Goal: Complete application form: Complete application form

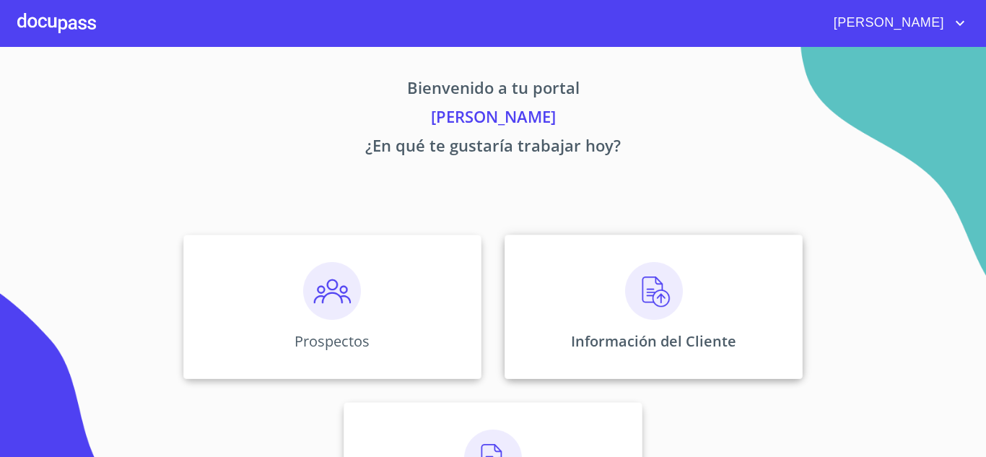
scroll to position [72, 0]
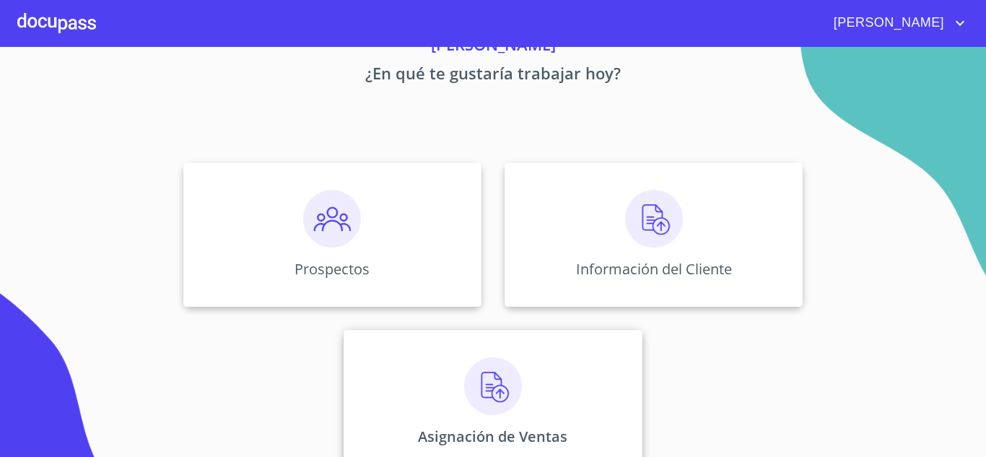
click at [525, 375] on div "Asignación de Ventas" at bounding box center [493, 402] width 298 height 144
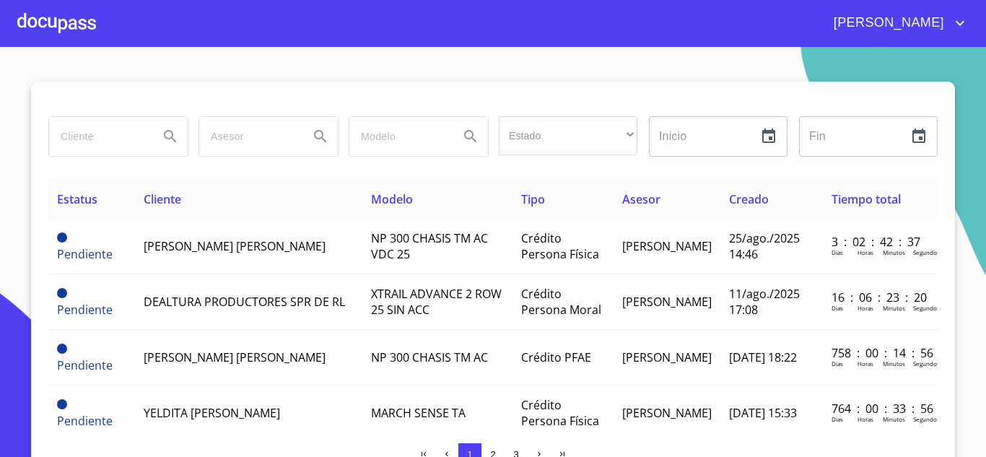
click at [107, 139] on input "search" at bounding box center [98, 136] width 98 height 39
type input "[PERSON_NAME]"
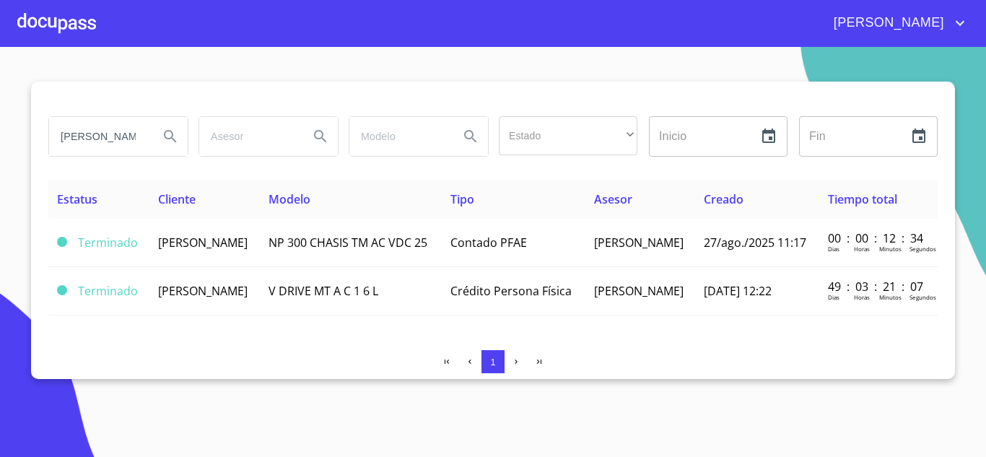
click at [81, 19] on div at bounding box center [56, 23] width 79 height 46
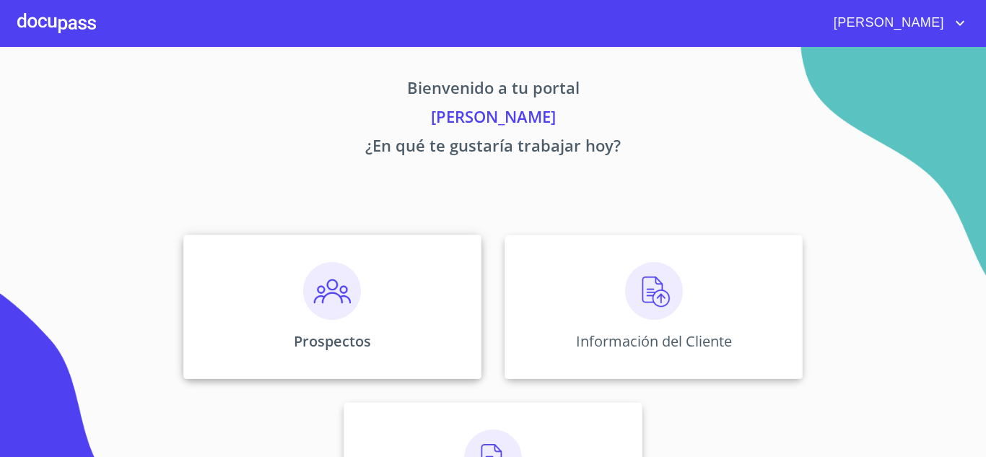
click at [345, 274] on img at bounding box center [332, 291] width 58 height 58
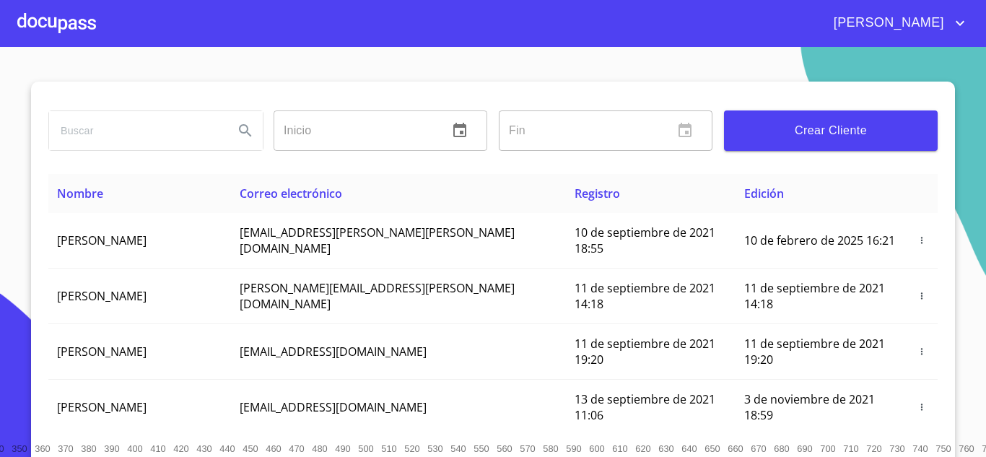
click at [852, 124] on span "Crear Cliente" at bounding box center [830, 131] width 191 height 20
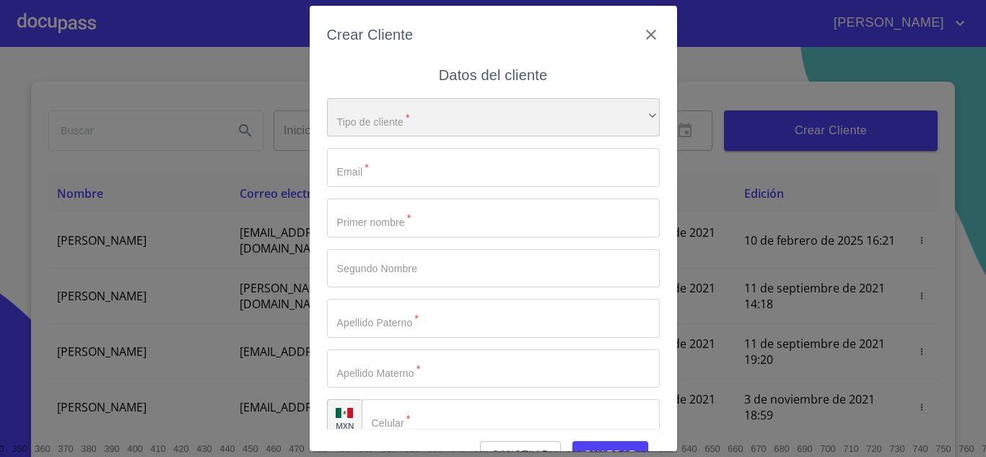
click at [449, 105] on div "​" at bounding box center [493, 117] width 333 height 39
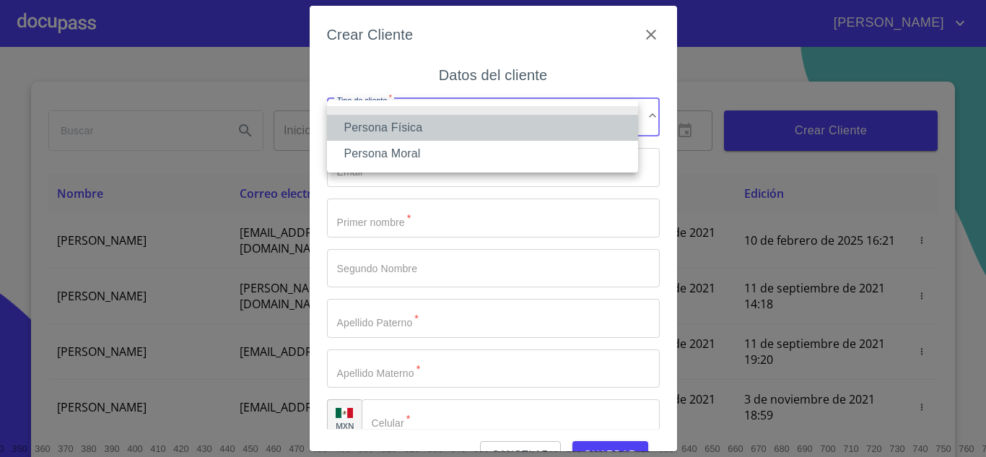
click at [454, 129] on li "Persona Física" at bounding box center [482, 128] width 311 height 26
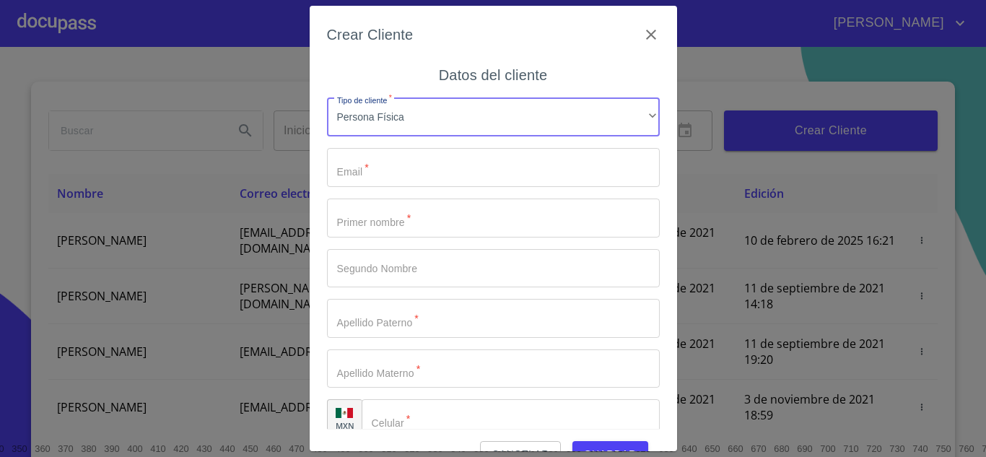
click at [433, 164] on input "Tipo de cliente   *" at bounding box center [493, 167] width 333 height 39
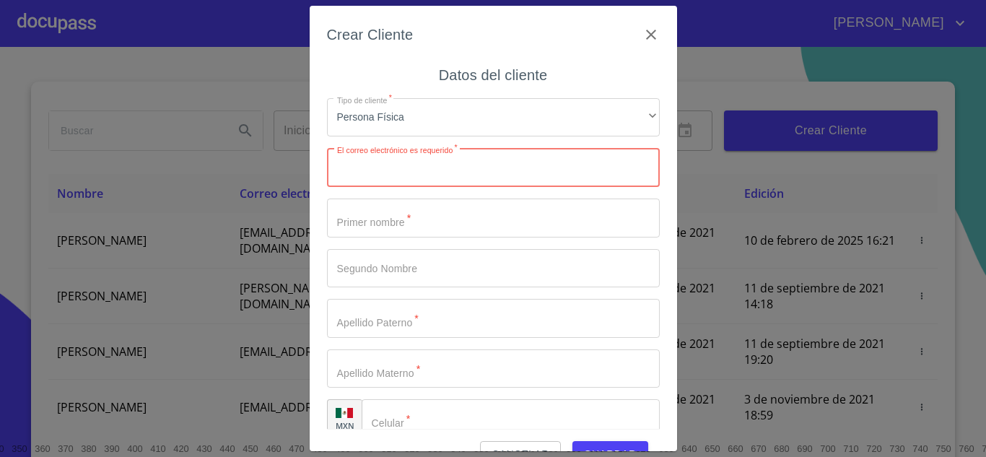
paste input "[EMAIL_ADDRESS][DOMAIN_NAME]"
type input "[EMAIL_ADDRESS][DOMAIN_NAME]"
click at [383, 219] on input "Tipo de cliente   *" at bounding box center [493, 217] width 333 height 39
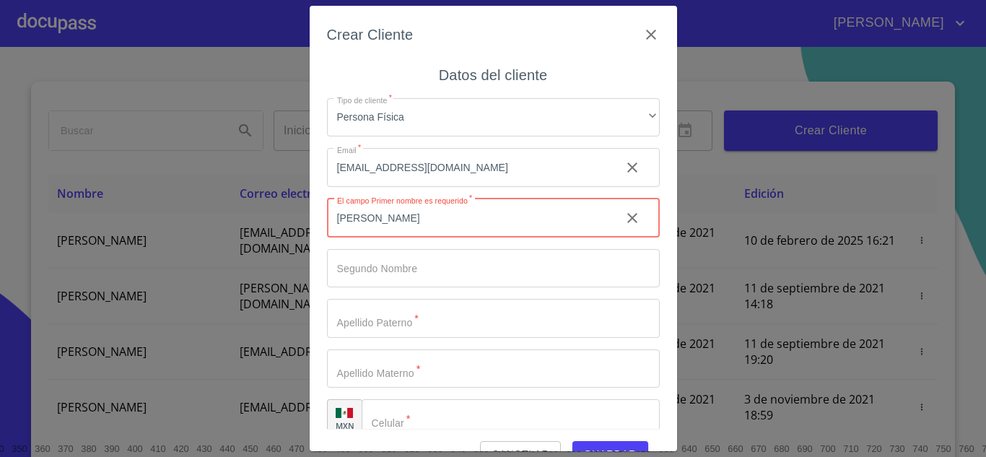
type input "[PERSON_NAME]"
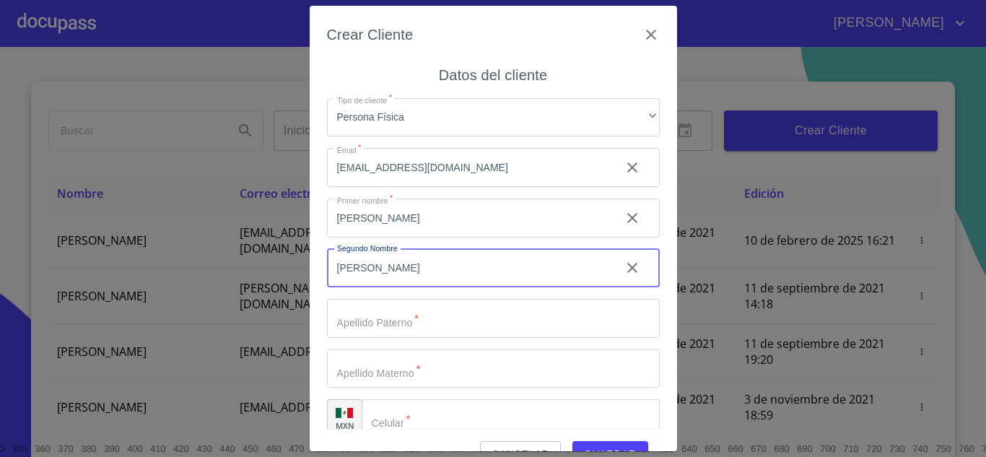
type input "[PERSON_NAME]"
click at [405, 315] on input "Tipo de cliente   *" at bounding box center [493, 318] width 333 height 39
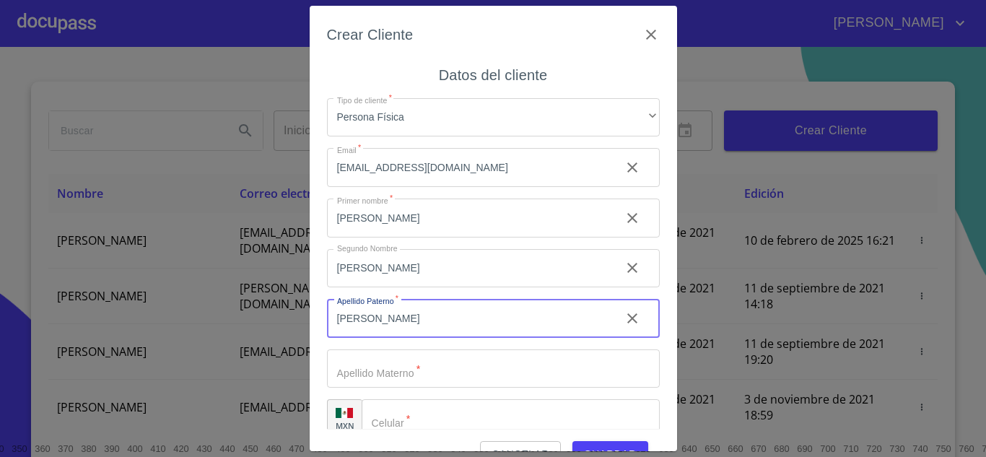
type input "[PERSON_NAME]"
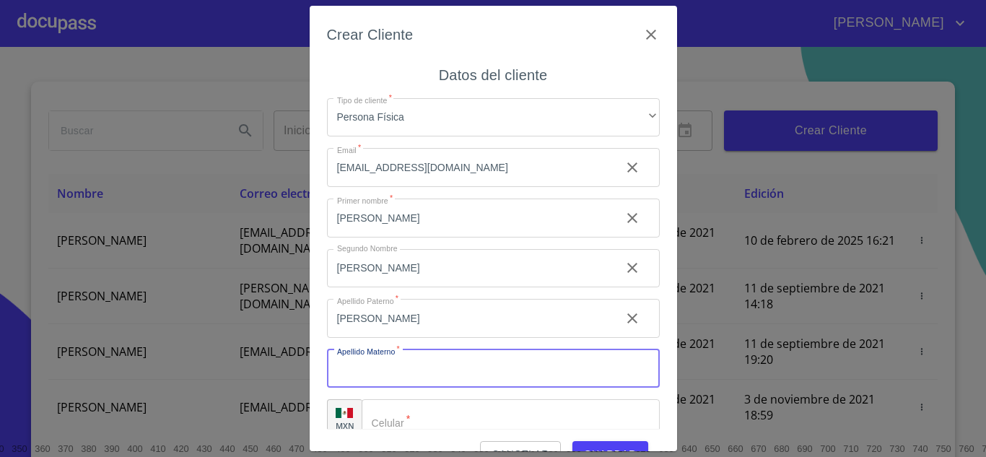
click at [437, 374] on input "Tipo de cliente   *" at bounding box center [493, 368] width 333 height 39
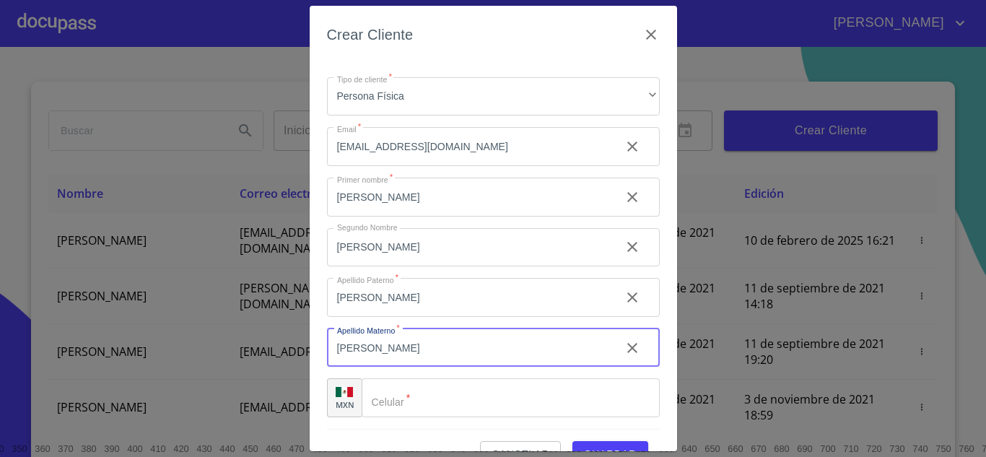
type input "[PERSON_NAME]"
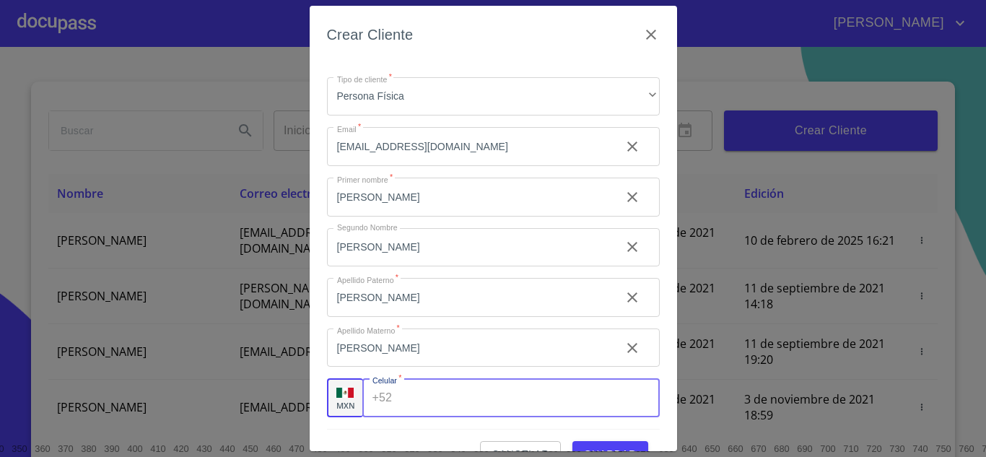
drag, startPoint x: 396, startPoint y: 392, endPoint x: 395, endPoint y: 401, distance: 8.8
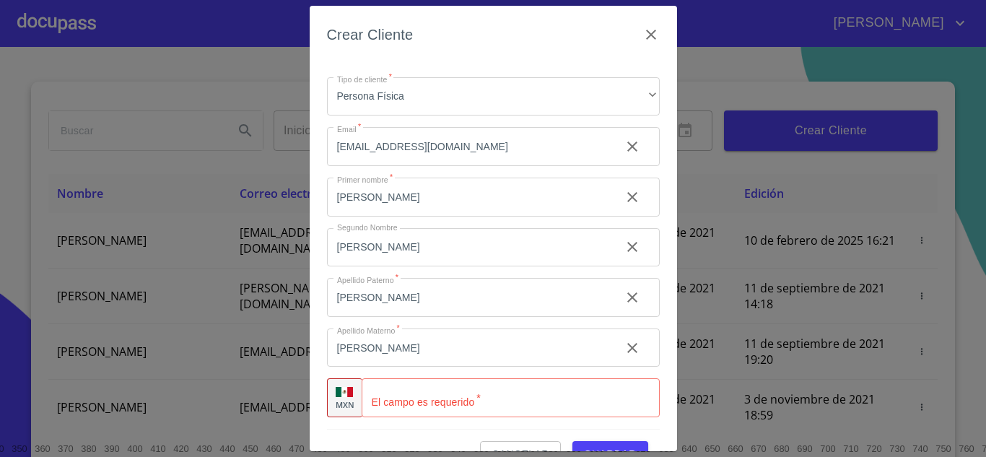
click at [388, 395] on div "​" at bounding box center [511, 397] width 298 height 39
type input "[PHONE_NUMBER]"
click at [663, 212] on div "Crear Cliente Datos del cliente Tipo de cliente   * Persona Física ​ Email   * …" at bounding box center [493, 229] width 367 height 446
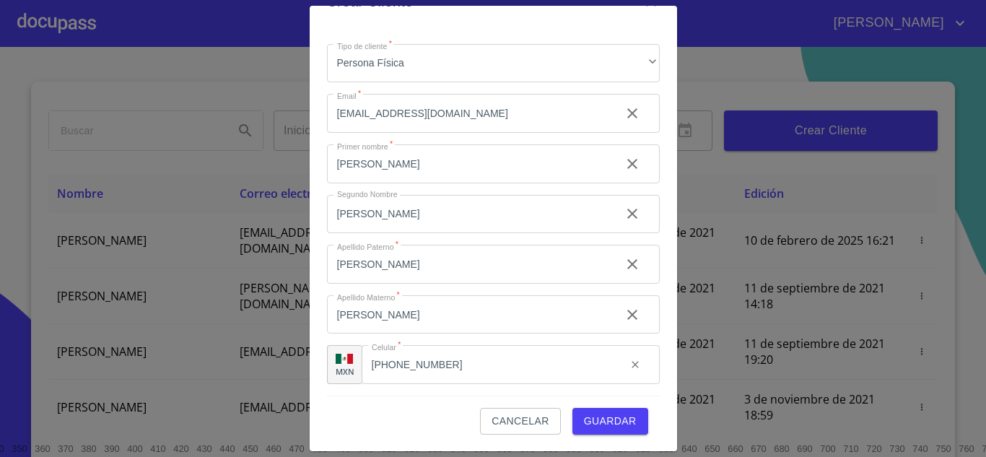
click at [618, 416] on span "Guardar" at bounding box center [610, 421] width 53 height 18
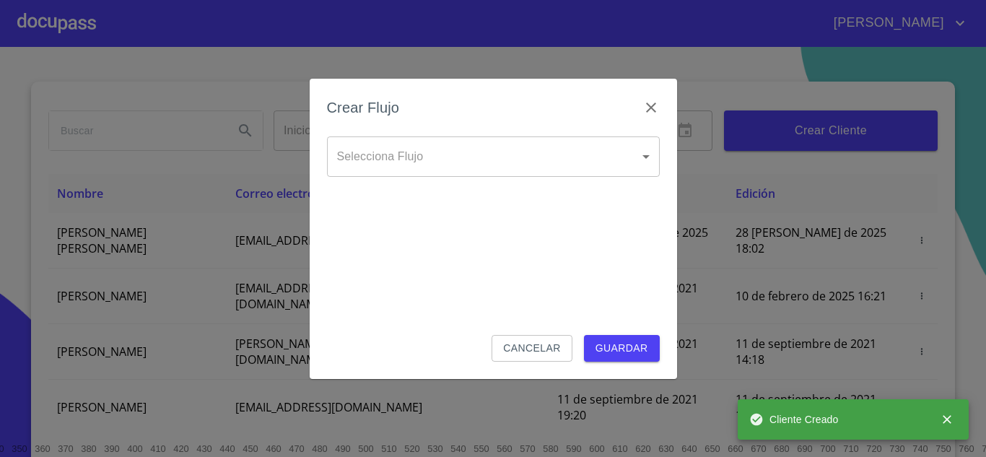
click at [523, 159] on body "[PERSON_NAME] ​ Fin ​ Crear Cliente Nombre Correo electrónico Registro Edición …" at bounding box center [493, 228] width 986 height 457
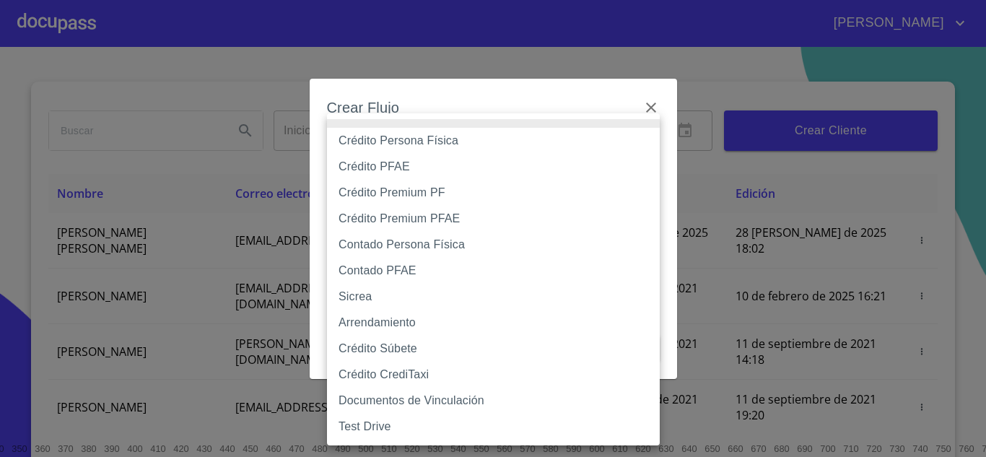
click at [492, 162] on li "Crédito PFAE" at bounding box center [493, 167] width 333 height 26
type input "60bfa0150d9865ccc24afd7c"
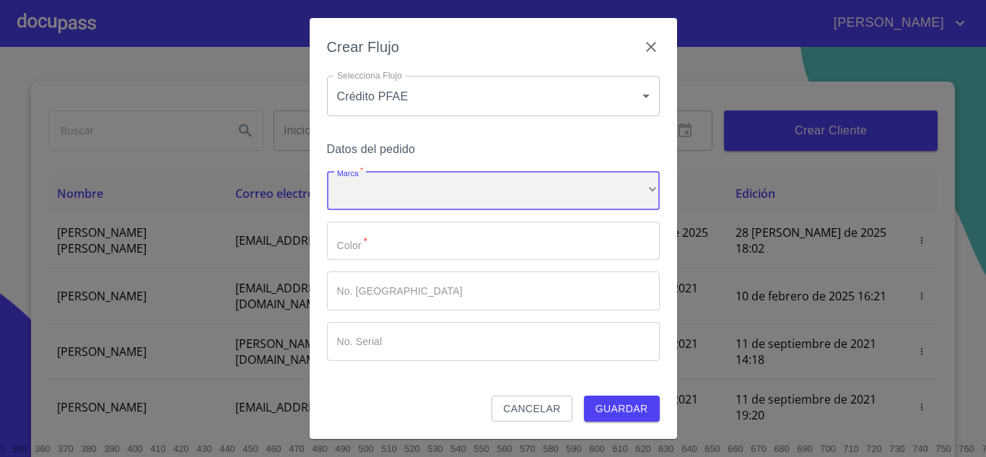
click at [424, 188] on div "​" at bounding box center [493, 190] width 333 height 39
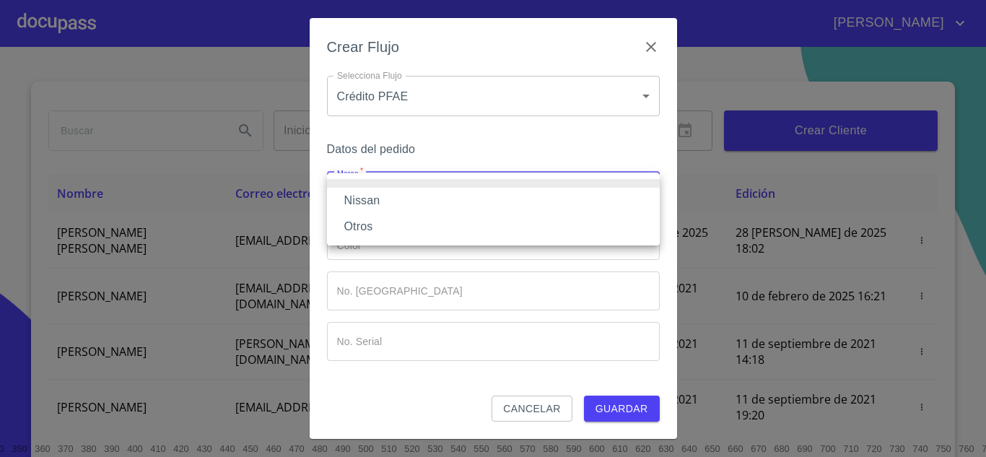
click at [424, 202] on li "Nissan" at bounding box center [493, 201] width 333 height 26
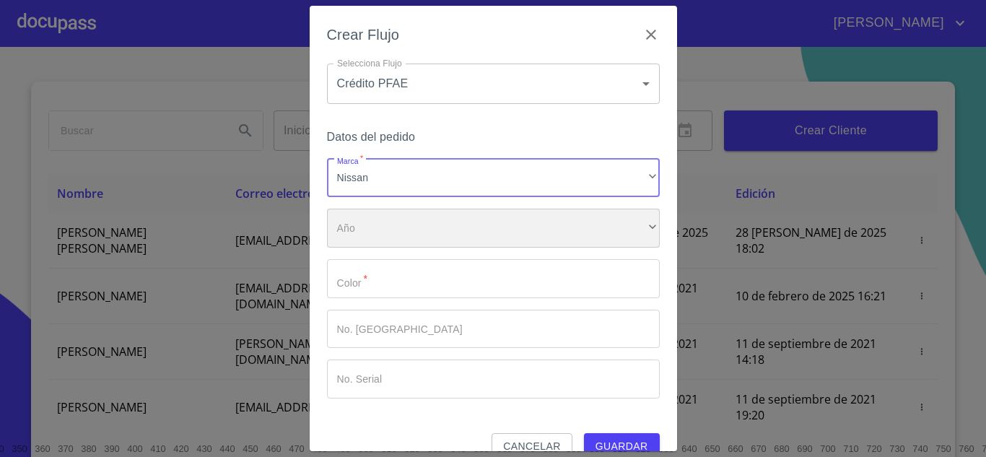
click at [430, 225] on div "​" at bounding box center [493, 228] width 333 height 39
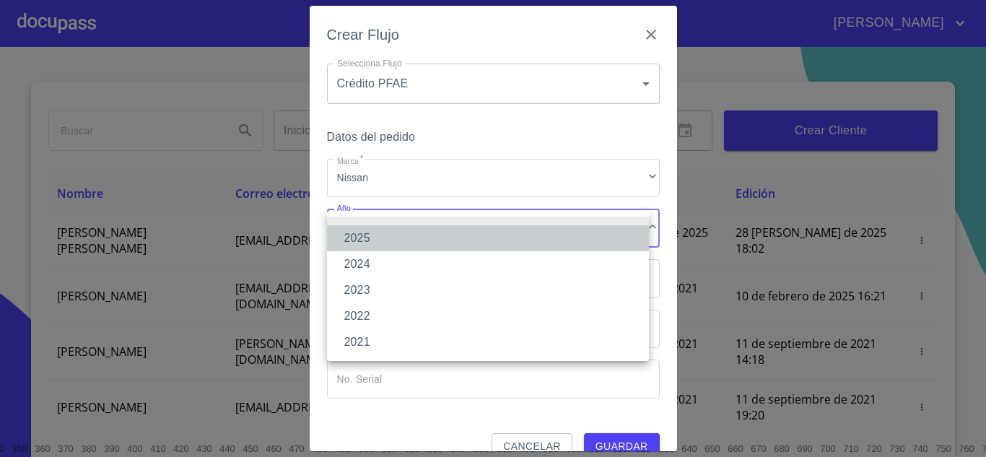
drag, startPoint x: 412, startPoint y: 244, endPoint x: 397, endPoint y: 250, distance: 16.2
click at [411, 245] on li "2025" at bounding box center [488, 238] width 322 height 26
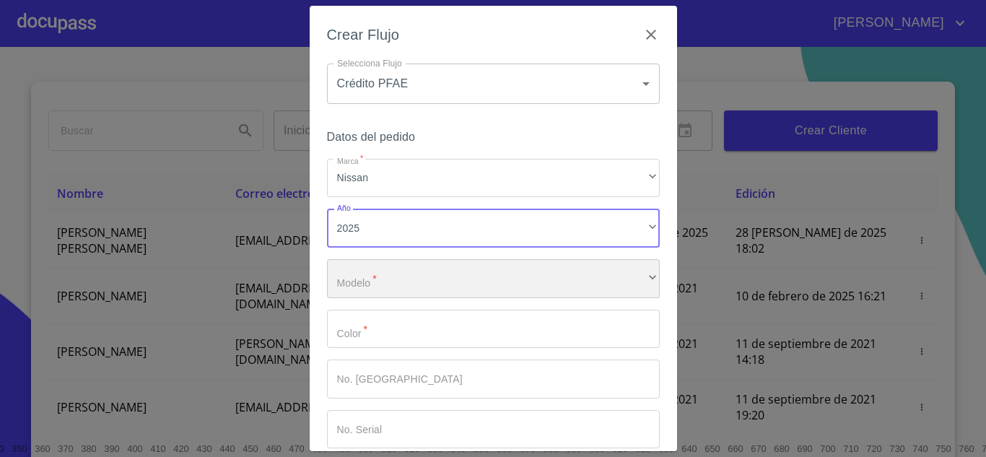
click at [447, 276] on div "​" at bounding box center [493, 278] width 333 height 39
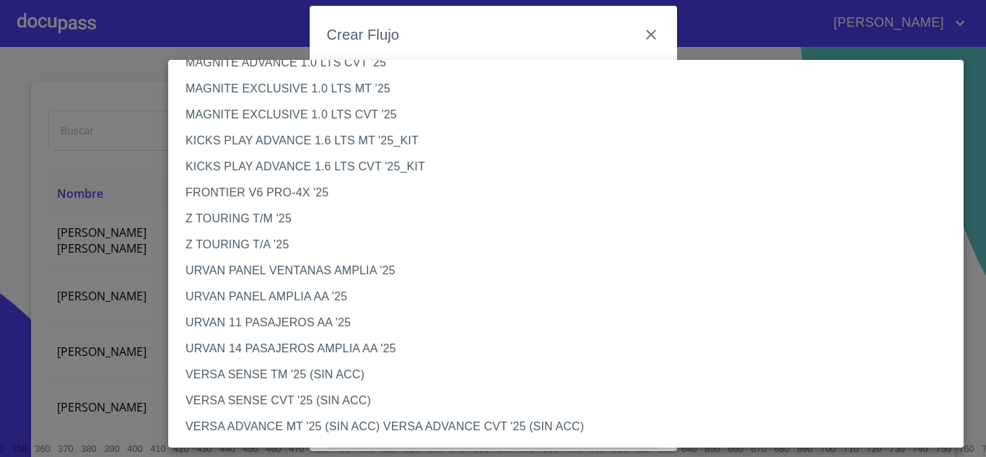
scroll to position [274, 0]
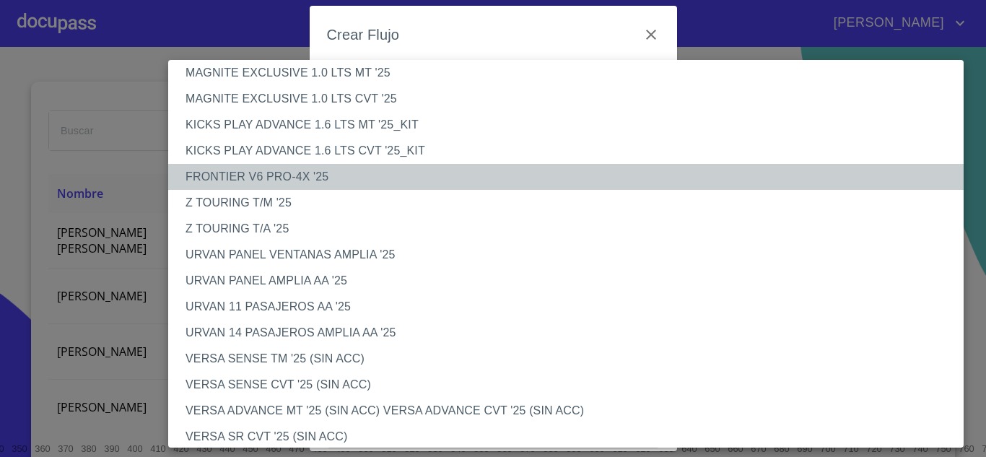
click at [567, 181] on li "FRONTIER V6 PRO-4X '25" at bounding box center [571, 177] width 806 height 26
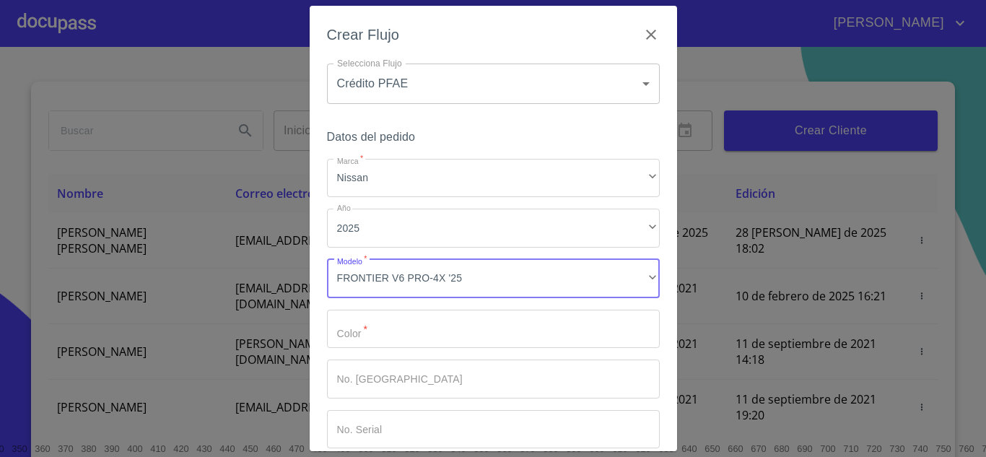
click at [411, 328] on input "Marca   *" at bounding box center [493, 329] width 333 height 39
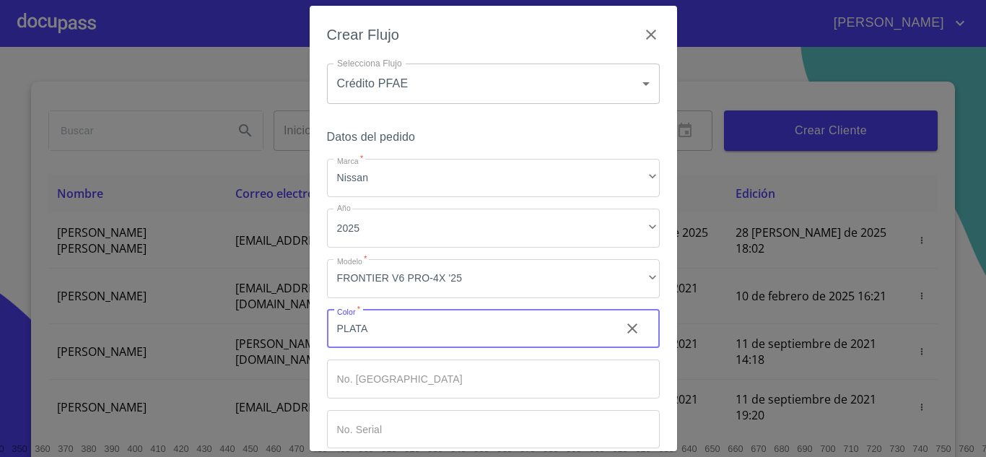
type input "PLATA"
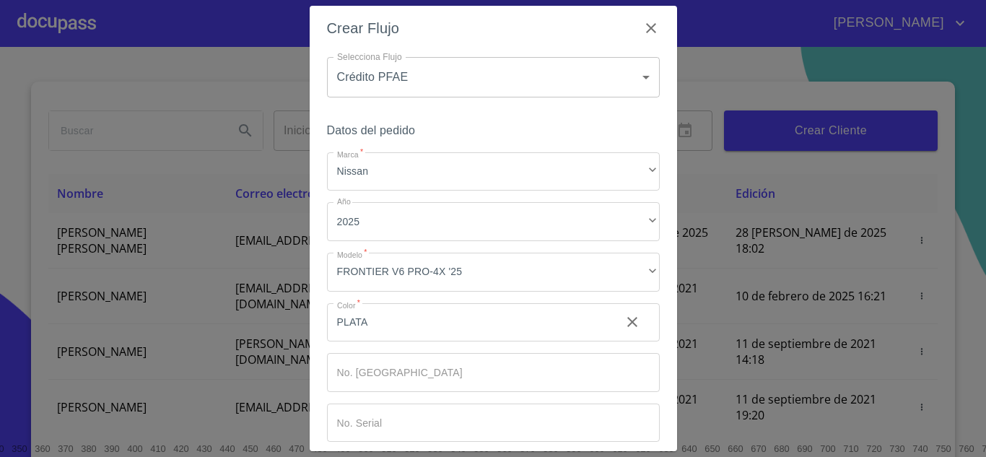
scroll to position [75, 0]
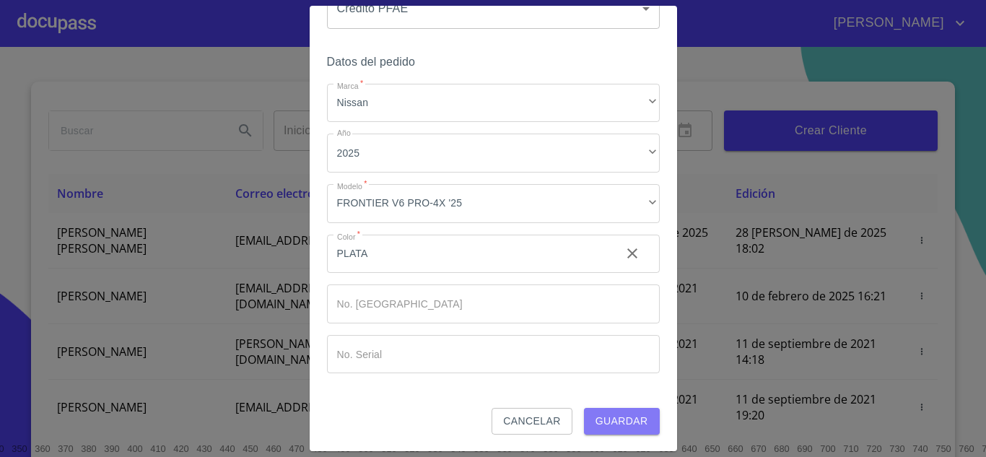
click at [634, 417] on span "Guardar" at bounding box center [621, 421] width 53 height 18
